Goal: Information Seeking & Learning: Learn about a topic

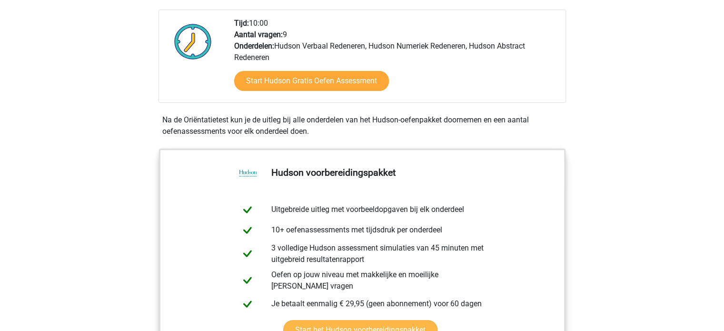
scroll to position [194, 0]
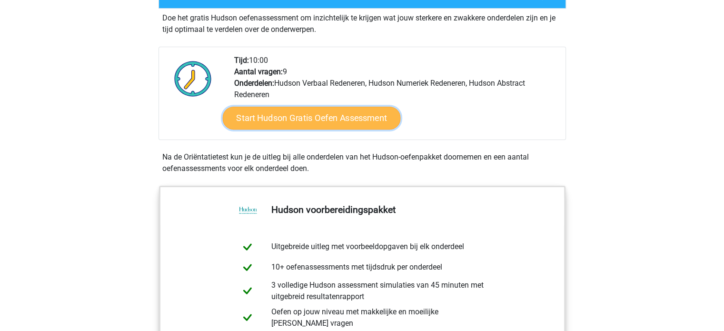
click at [335, 123] on link "Start Hudson Gratis Oefen Assessment" at bounding box center [311, 118] width 178 height 23
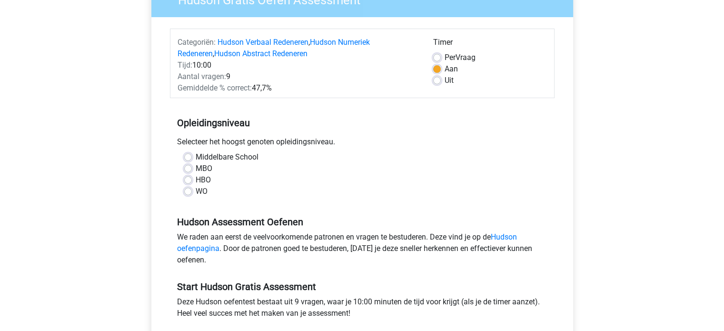
scroll to position [95, 0]
click at [196, 168] on label "MBO" at bounding box center [204, 168] width 17 height 11
click at [186, 168] on input "MBO" at bounding box center [188, 168] width 8 height 10
radio input "true"
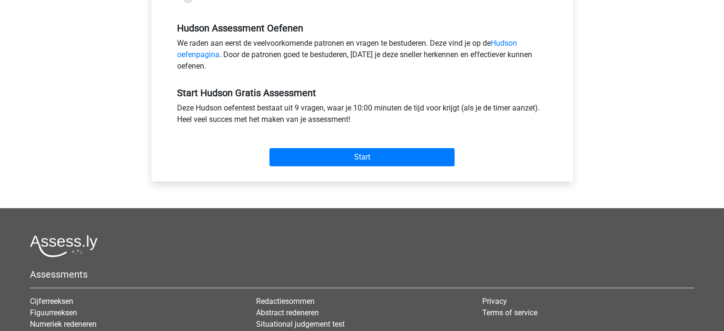
scroll to position [289, 0]
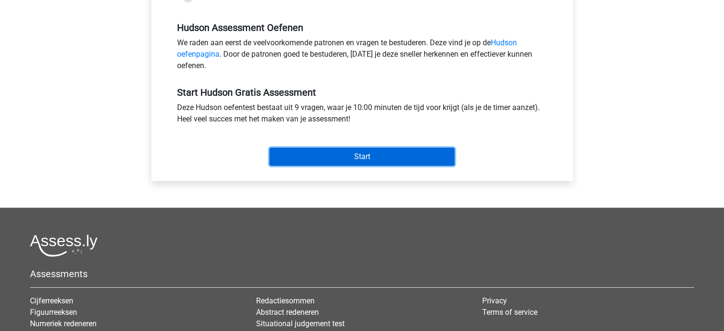
click at [329, 154] on input "Start" at bounding box center [361, 157] width 185 height 18
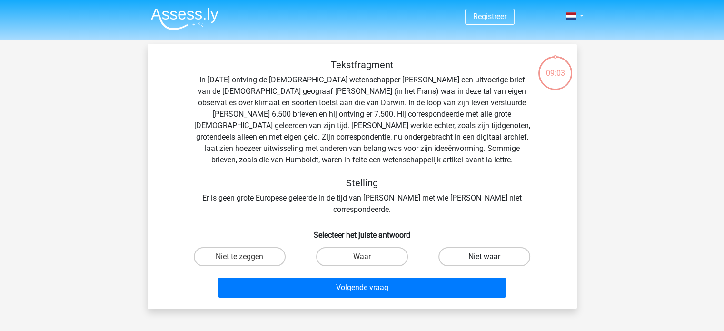
click at [495, 247] on label "Niet waar" at bounding box center [484, 256] width 92 height 19
click at [491, 257] on input "Niet waar" at bounding box center [487, 260] width 6 height 6
radio input "true"
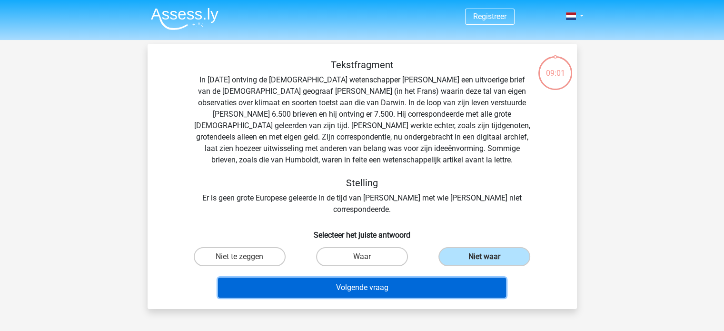
click at [386, 279] on button "Volgende vraag" at bounding box center [362, 287] width 288 height 20
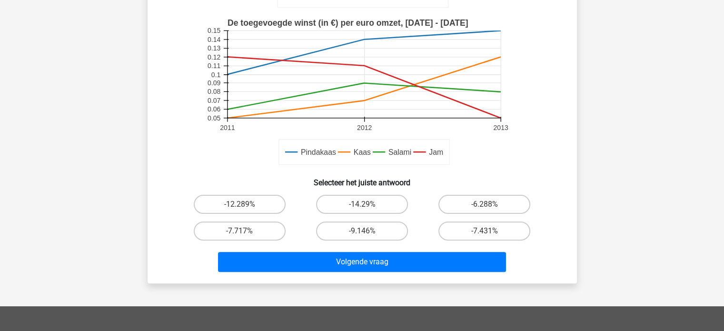
scroll to position [232, 0]
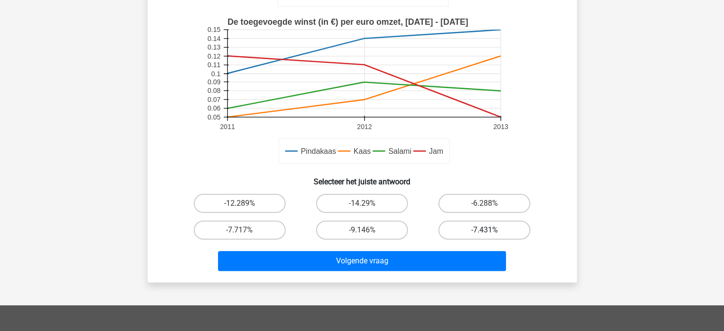
click at [484, 228] on label "-7.431%" at bounding box center [484, 229] width 92 height 19
click at [484, 230] on input "-7.431%" at bounding box center [487, 233] width 6 height 6
radio input "true"
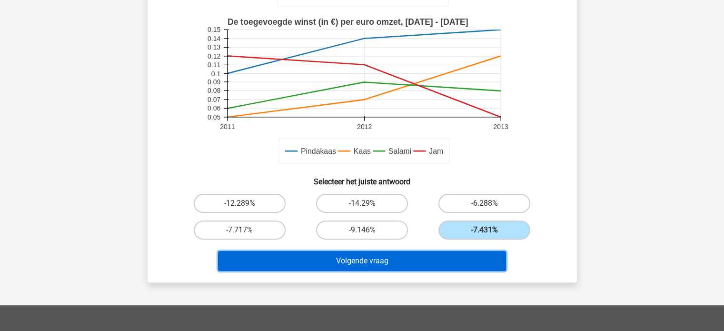
click at [400, 262] on button "Volgende vraag" at bounding box center [362, 261] width 288 height 20
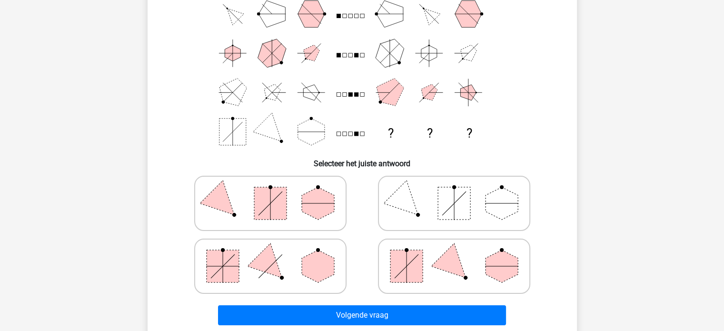
scroll to position [105, 0]
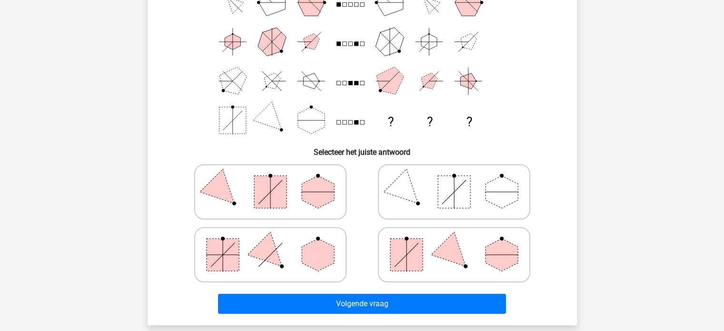
click at [455, 259] on polygon at bounding box center [454, 255] width 46 height 46
click at [455, 243] on input "radio" at bounding box center [457, 240] width 6 height 6
radio input "true"
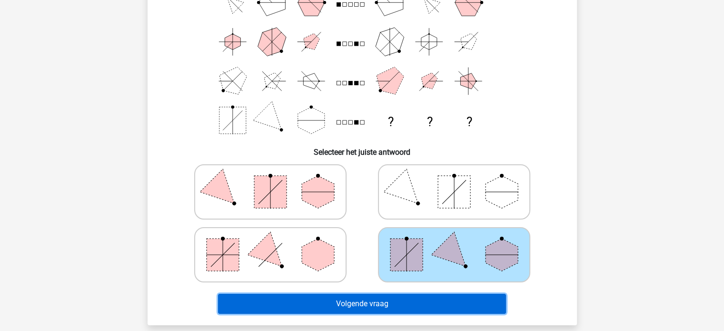
click at [410, 301] on button "Volgende vraag" at bounding box center [362, 304] width 288 height 20
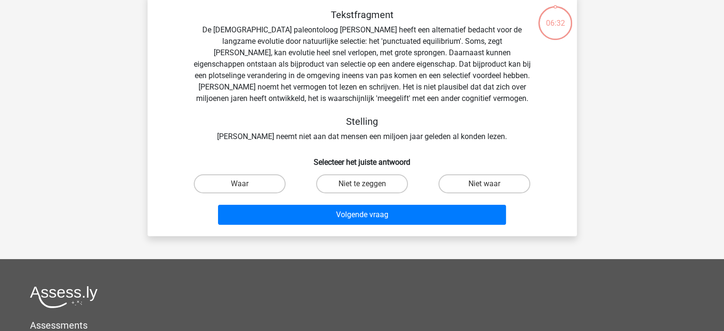
scroll to position [44, 0]
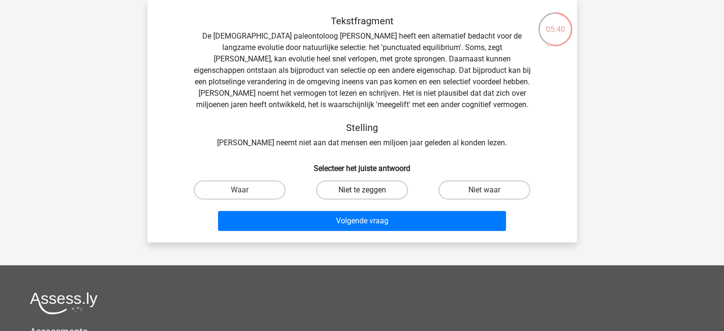
click at [345, 194] on label "Niet te zeggen" at bounding box center [362, 189] width 92 height 19
click at [362, 194] on input "Niet te zeggen" at bounding box center [365, 193] width 6 height 6
radio input "true"
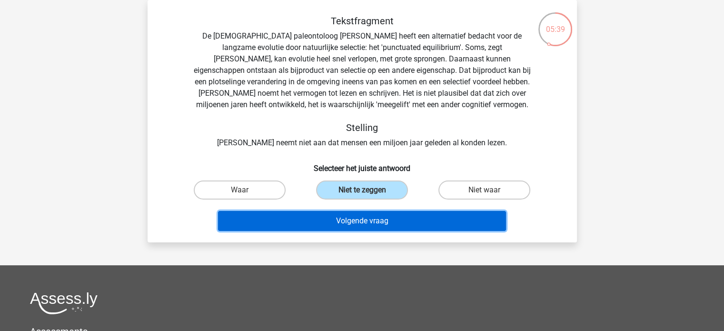
click at [357, 224] on button "Volgende vraag" at bounding box center [362, 221] width 288 height 20
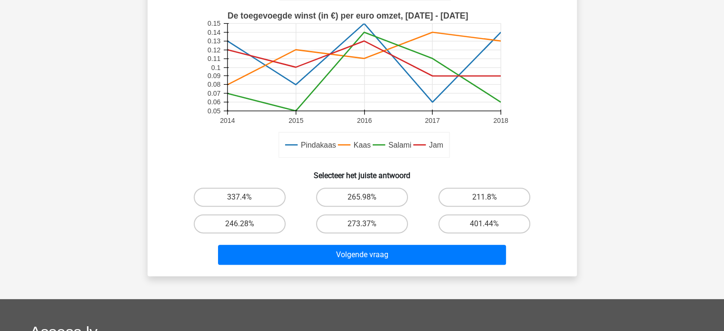
scroll to position [268, 0]
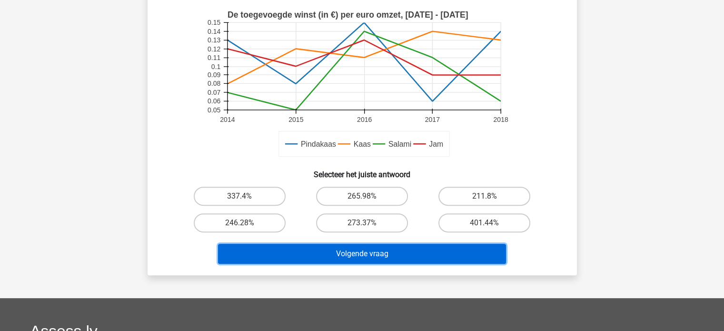
click at [363, 253] on button "Volgende vraag" at bounding box center [362, 254] width 288 height 20
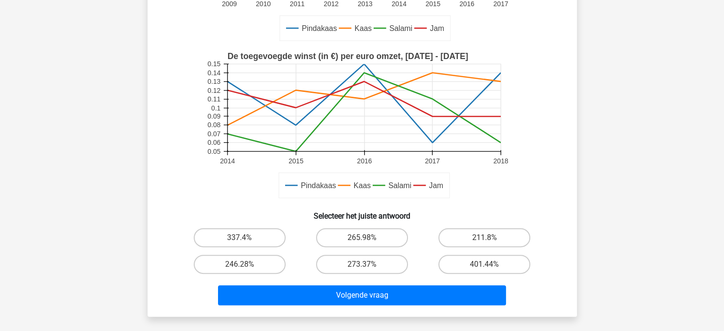
scroll to position [225, 0]
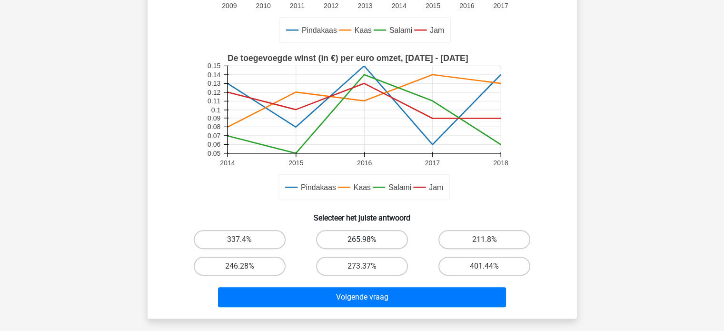
click at [343, 237] on label "265.98%" at bounding box center [362, 239] width 92 height 19
click at [362, 239] on input "265.98%" at bounding box center [365, 242] width 6 height 6
radio input "true"
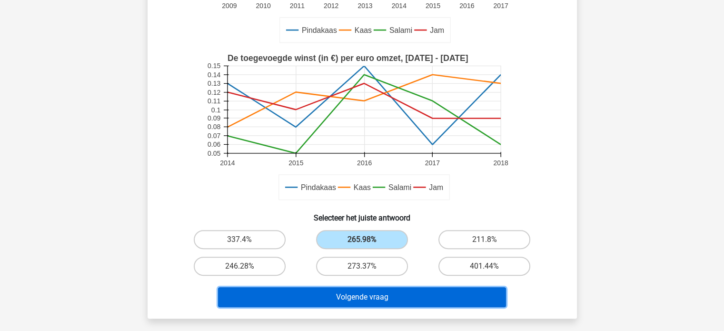
click at [349, 302] on button "Volgende vraag" at bounding box center [362, 297] width 288 height 20
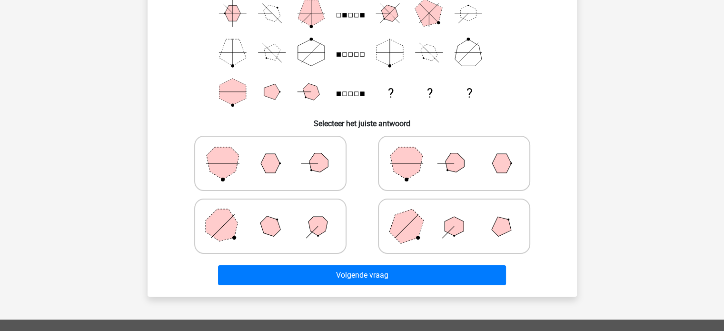
scroll to position [123, 0]
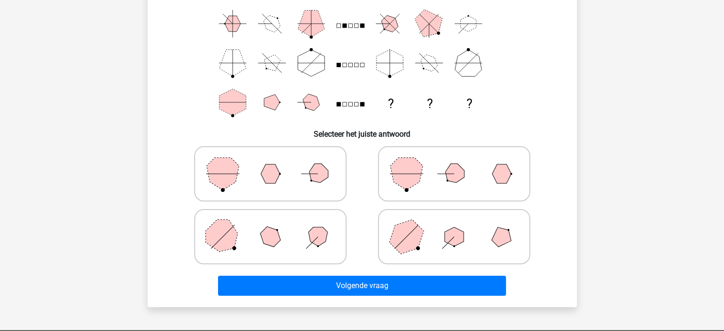
click at [409, 239] on polygon at bounding box center [406, 237] width 46 height 46
click at [454, 225] on input "radio" at bounding box center [457, 221] width 6 height 6
radio input "true"
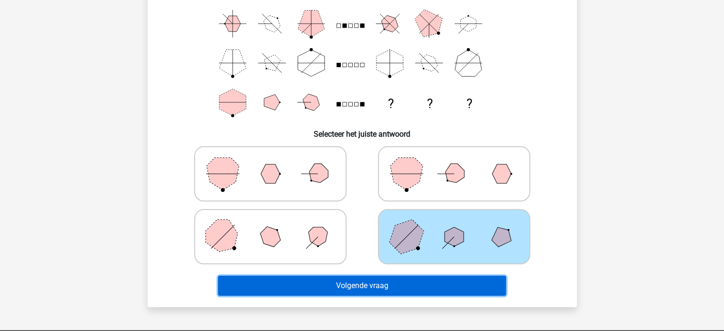
click at [385, 279] on button "Volgende vraag" at bounding box center [362, 286] width 288 height 20
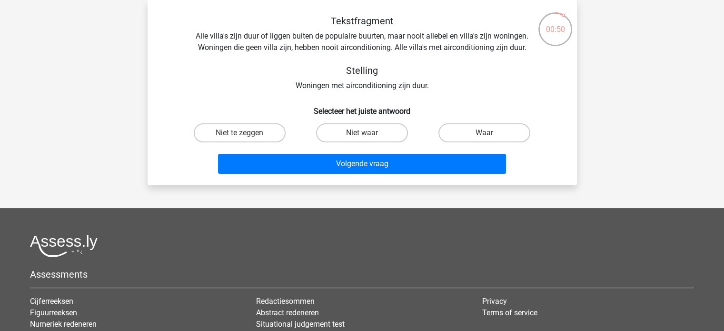
scroll to position [0, 0]
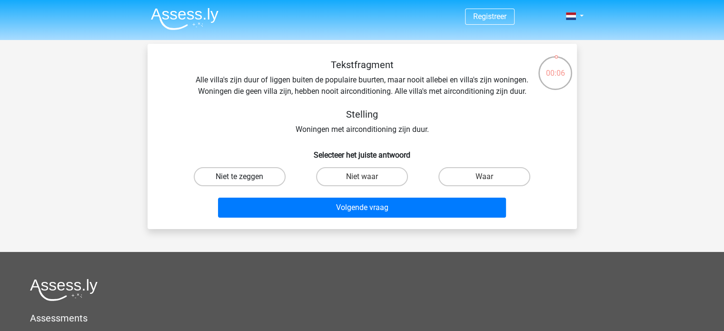
click at [257, 180] on label "Niet te zeggen" at bounding box center [240, 176] width 92 height 19
click at [246, 180] on input "Niet te zeggen" at bounding box center [242, 180] width 6 height 6
radio input "true"
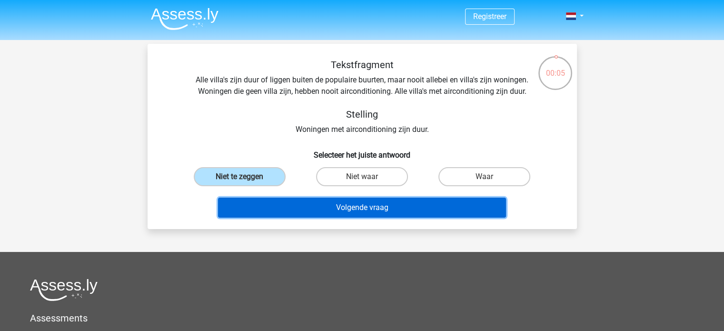
click at [300, 208] on button "Volgende vraag" at bounding box center [362, 207] width 288 height 20
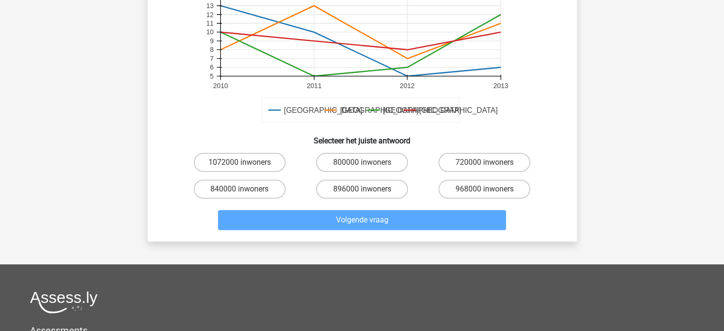
scroll to position [208, 0]
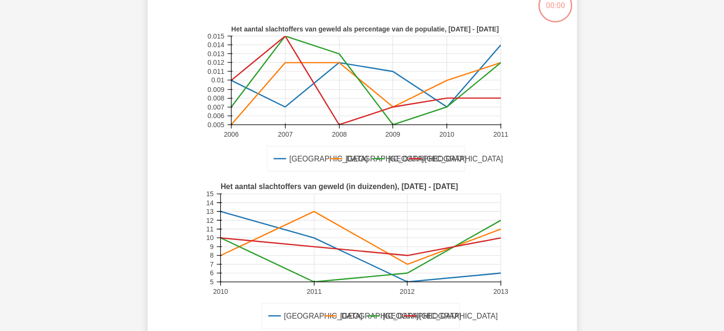
scroll to position [66, 0]
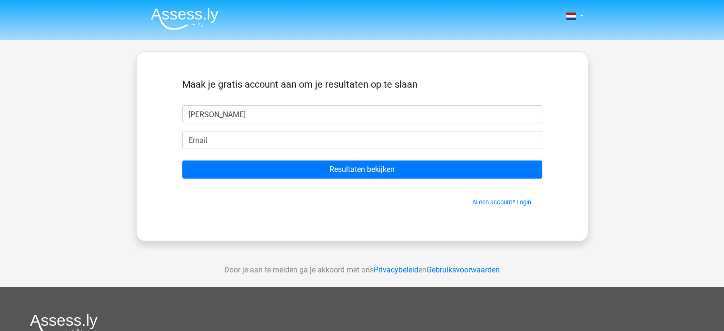
type input "[PERSON_NAME]"
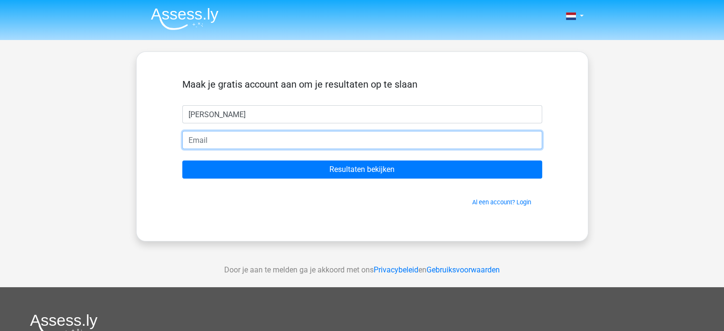
click at [258, 139] on input "email" at bounding box center [362, 140] width 360 height 18
type input "[EMAIL_ADDRESS][DOMAIN_NAME]"
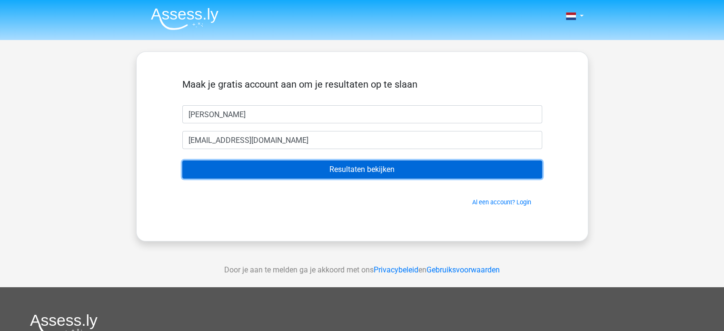
click at [300, 173] on input "Resultaten bekijken" at bounding box center [362, 169] width 360 height 18
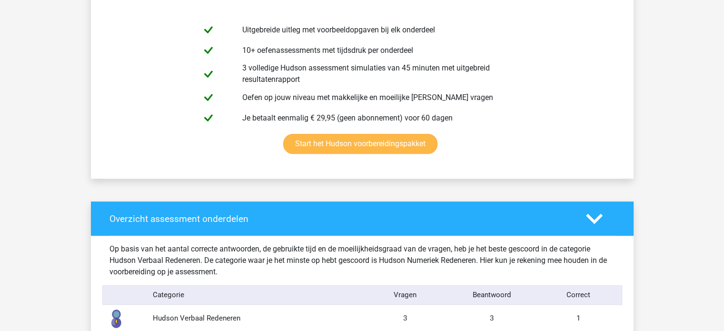
scroll to position [533, 0]
